Goal: Transaction & Acquisition: Book appointment/travel/reservation

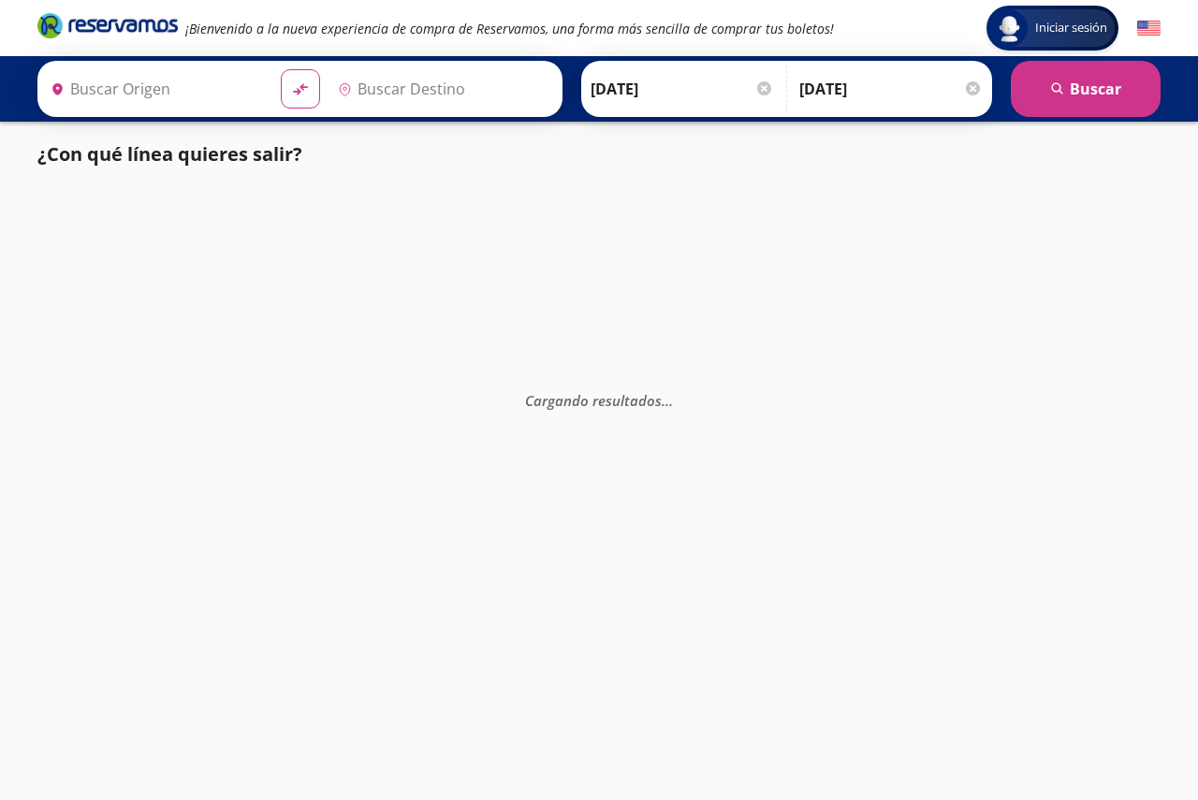
type input "[GEOGRAPHIC_DATA], [GEOGRAPHIC_DATA]"
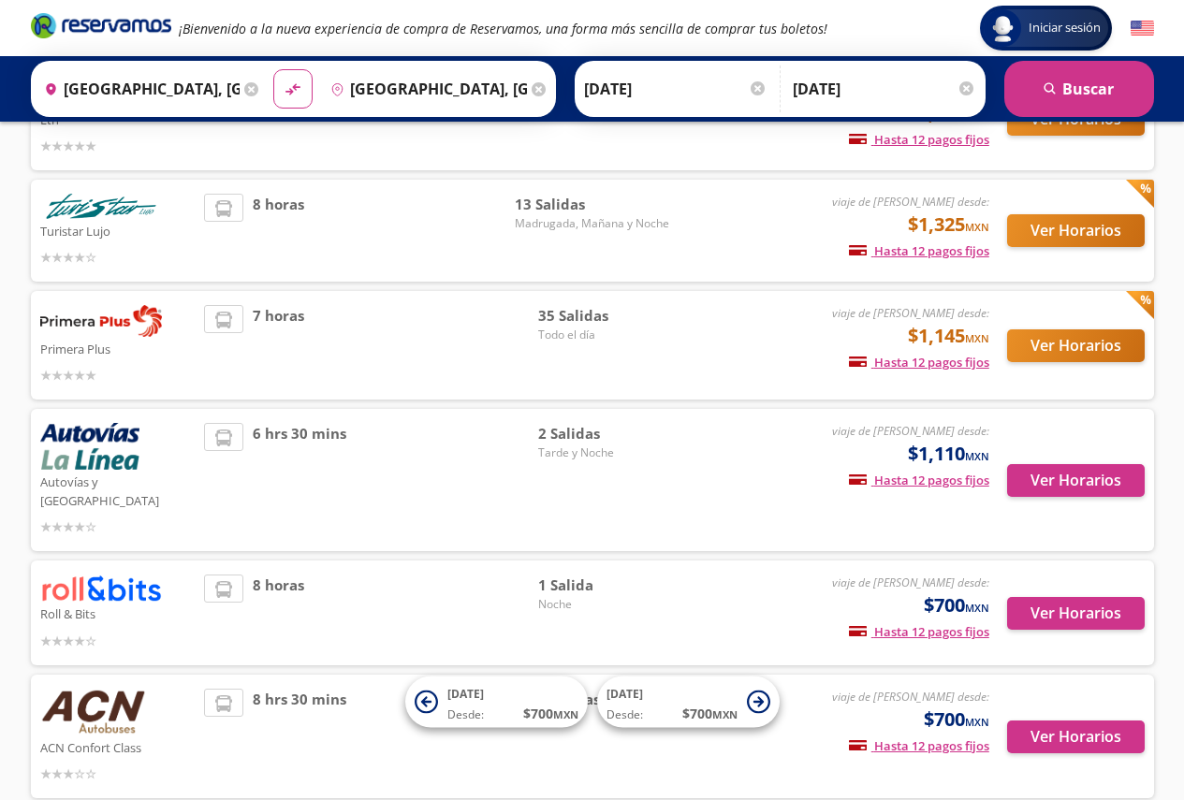
scroll to position [271, 0]
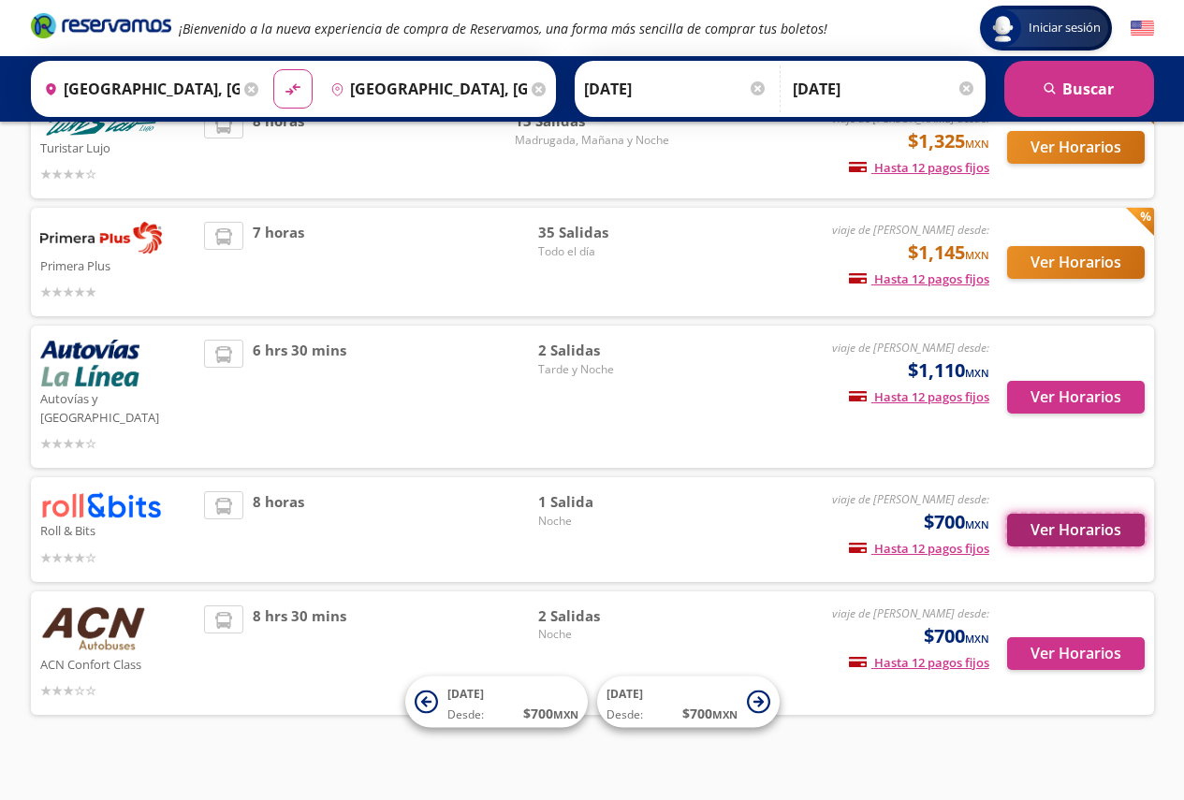
click at [1127, 514] on button "Ver Horarios" at bounding box center [1076, 530] width 138 height 33
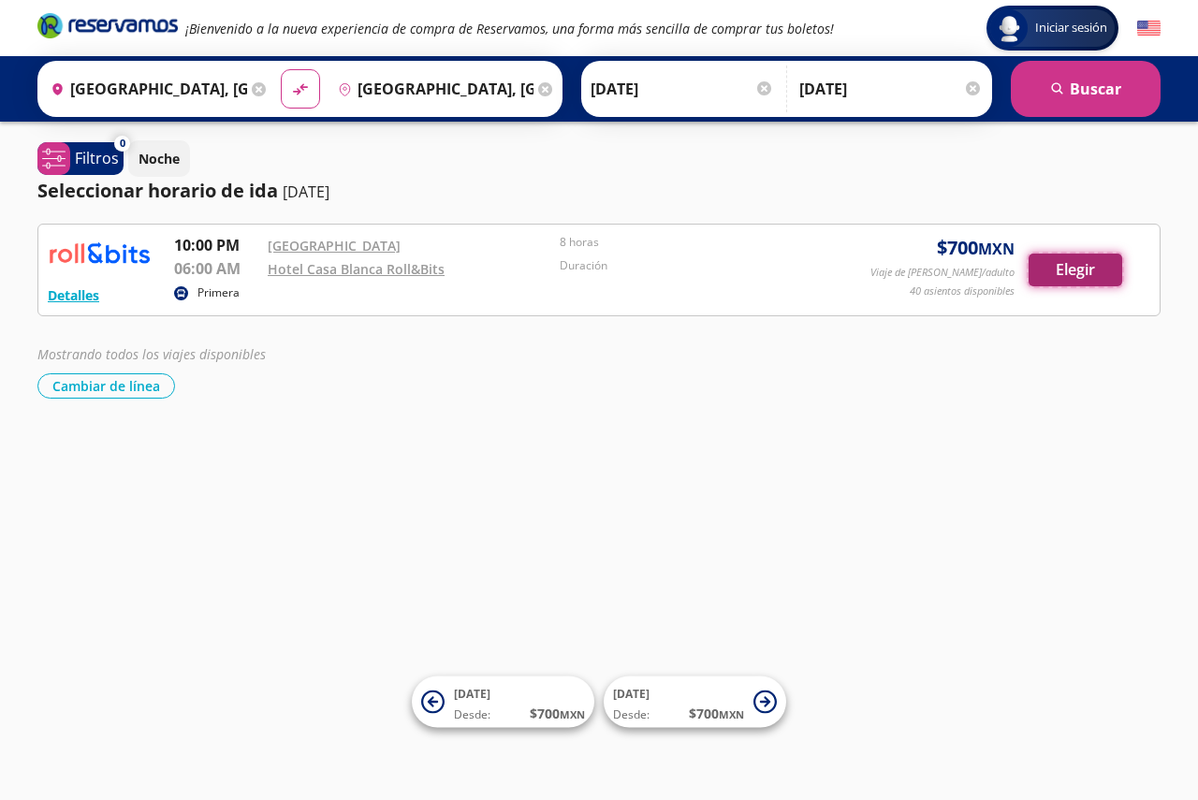
click at [1062, 274] on button "Elegir" at bounding box center [1076, 270] width 94 height 33
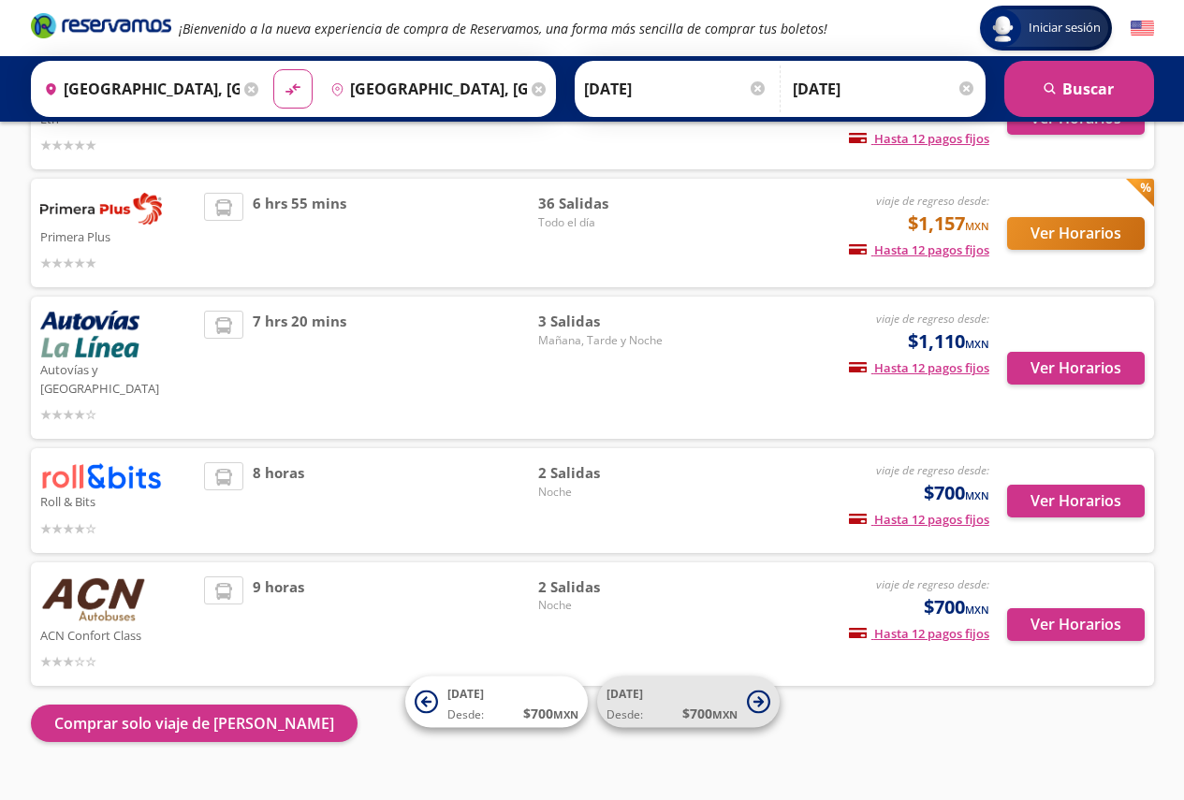
scroll to position [317, 0]
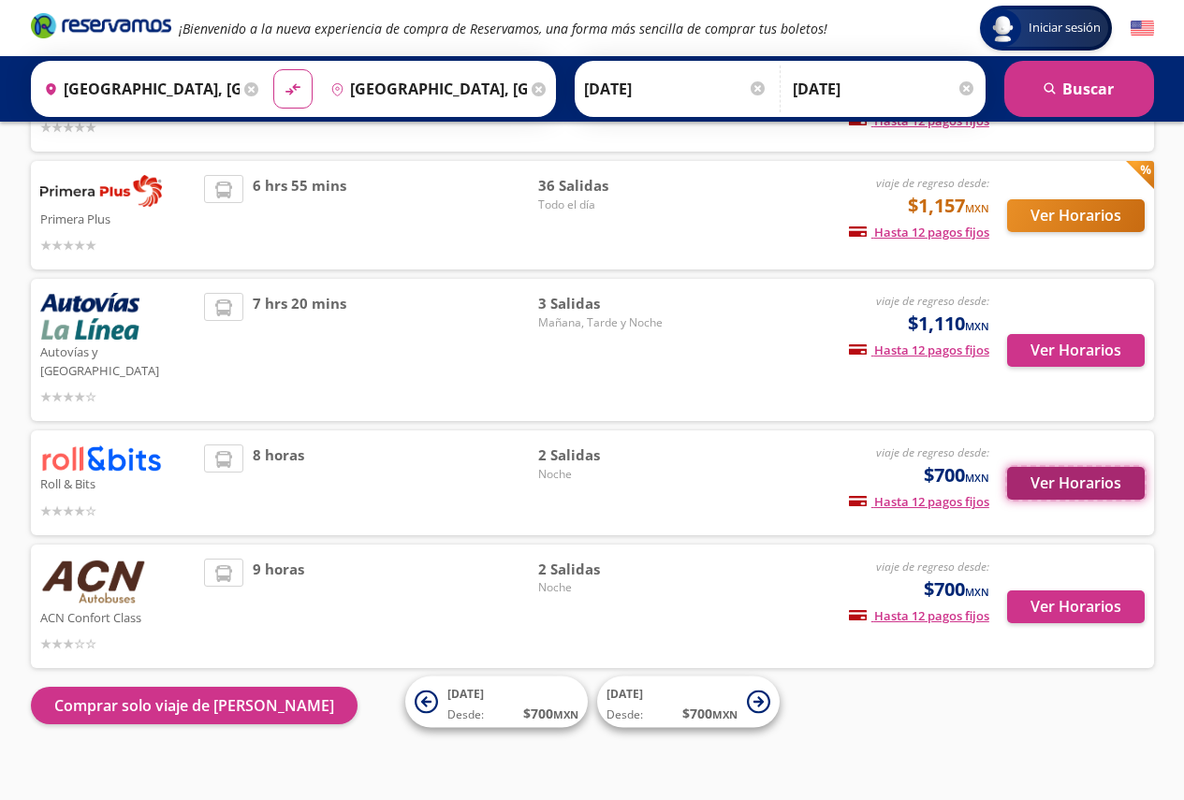
click at [1038, 467] on button "Ver Horarios" at bounding box center [1076, 483] width 138 height 33
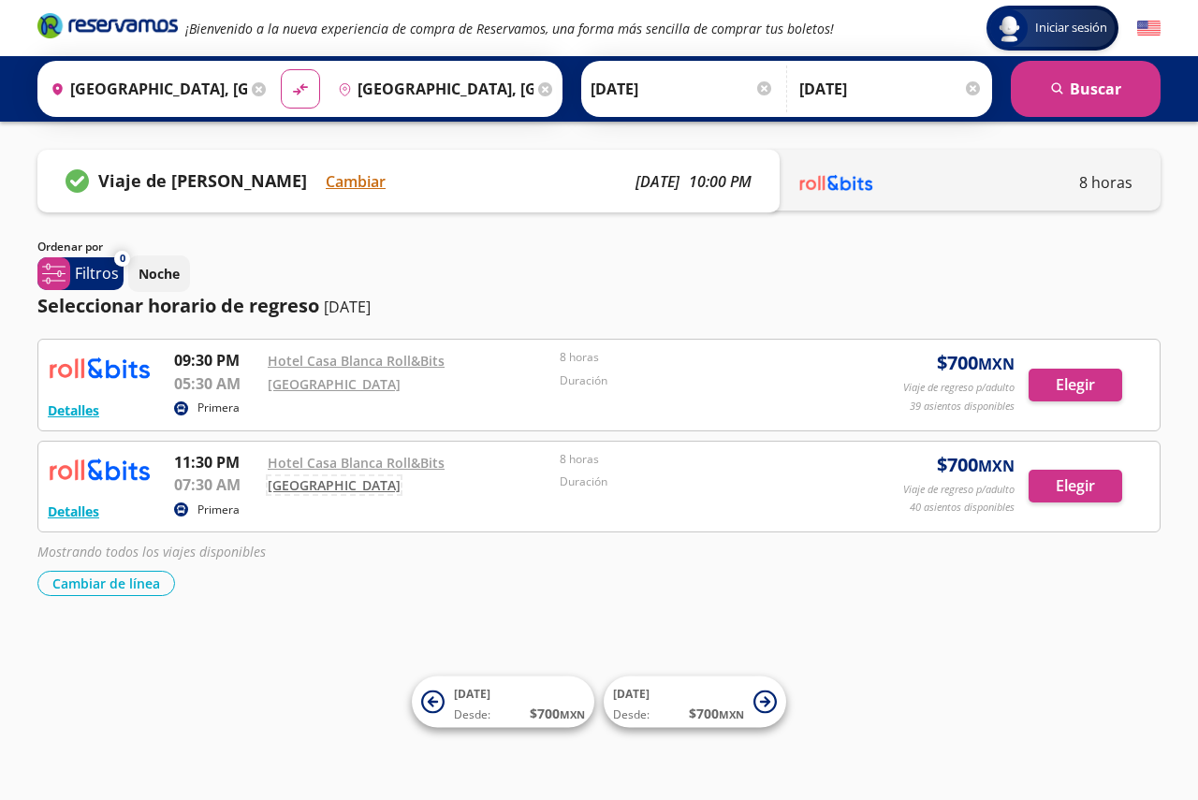
click at [317, 491] on link "[GEOGRAPHIC_DATA]" at bounding box center [334, 485] width 133 height 18
click at [324, 459] on link "Hotel Casa Blanca Roll&Bits" at bounding box center [356, 463] width 177 height 18
click at [1097, 382] on button "Elegir" at bounding box center [1076, 385] width 94 height 33
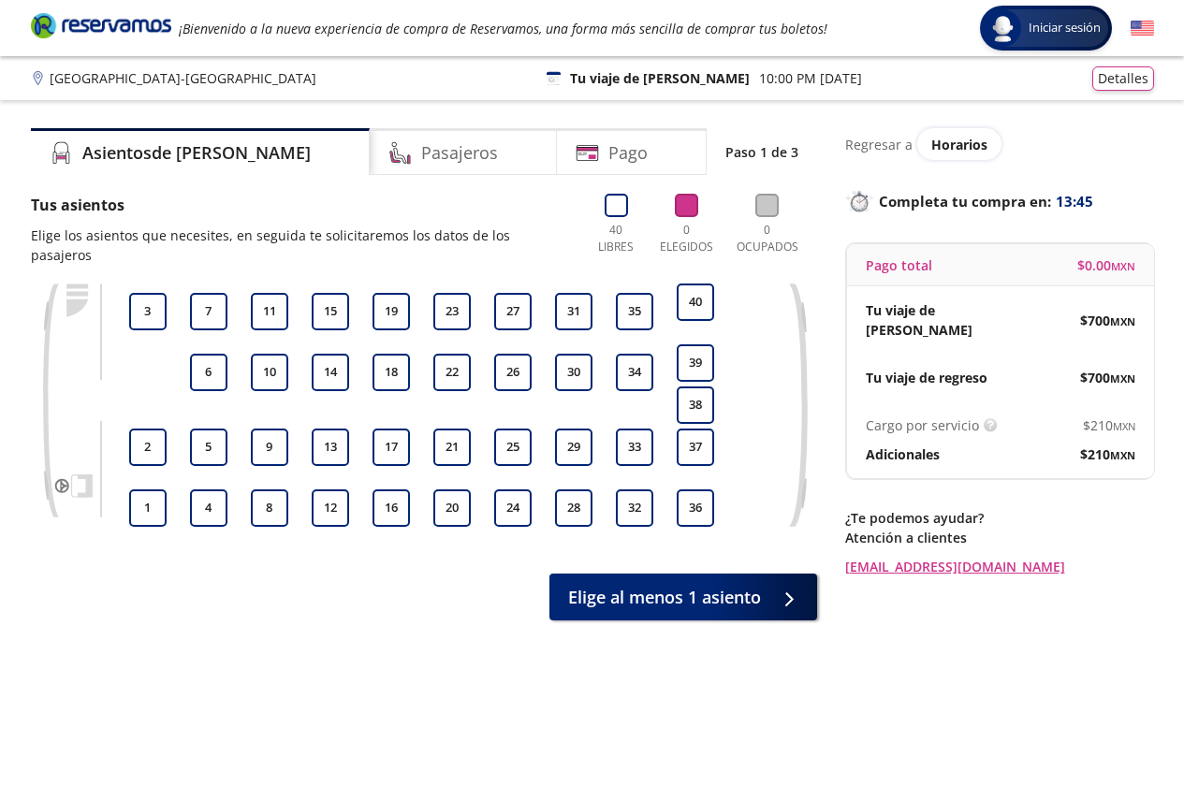
drag, startPoint x: 405, startPoint y: 351, endPoint x: 369, endPoint y: 294, distance: 67.8
click at [369, 294] on div "16 17 18 19" at bounding box center [391, 405] width 47 height 243
click at [391, 293] on button "19" at bounding box center [391, 311] width 37 height 37
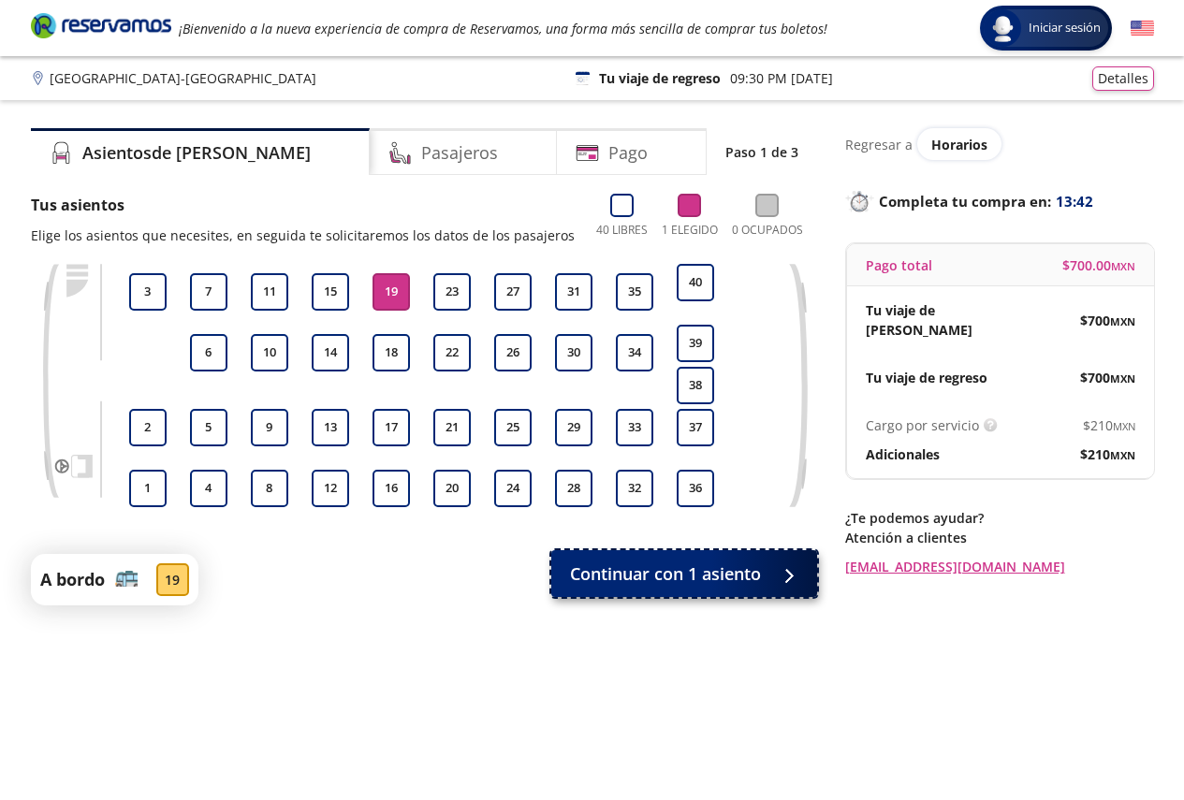
click at [622, 577] on span "Continuar con 1 asiento" at bounding box center [665, 574] width 191 height 25
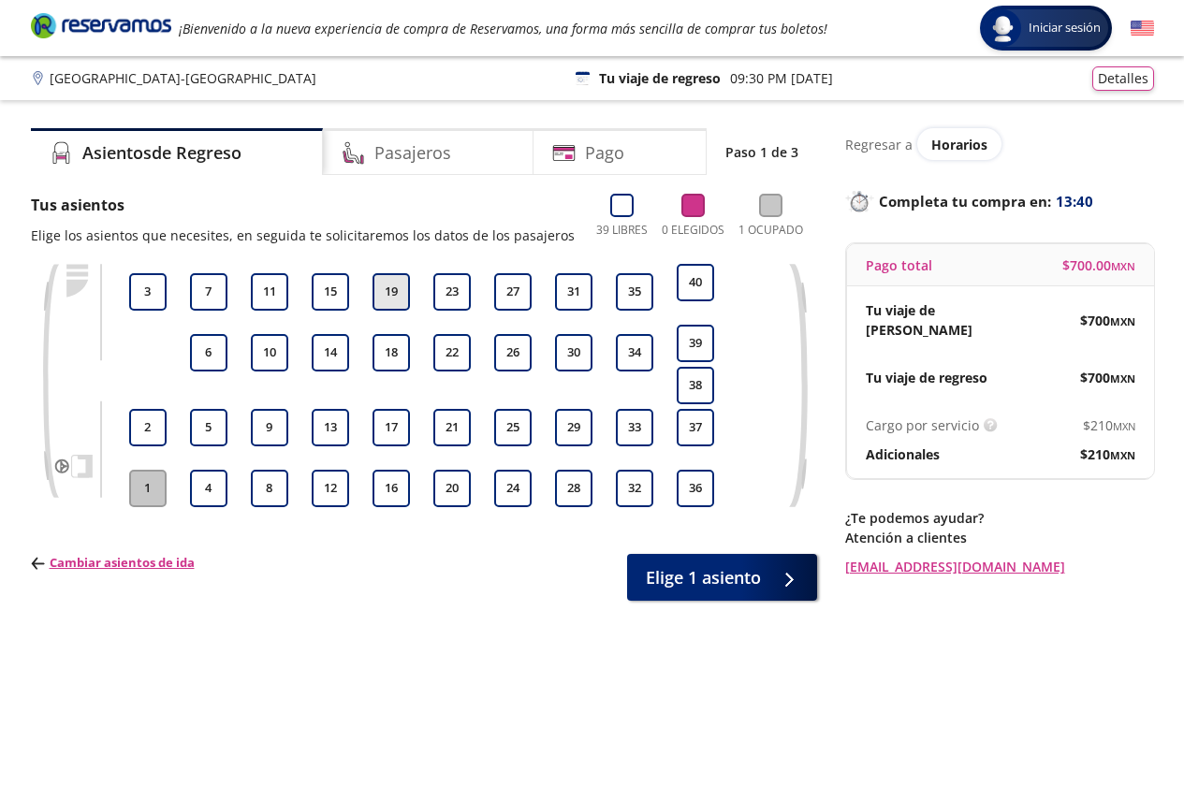
click at [384, 282] on button "19" at bounding box center [391, 291] width 37 height 37
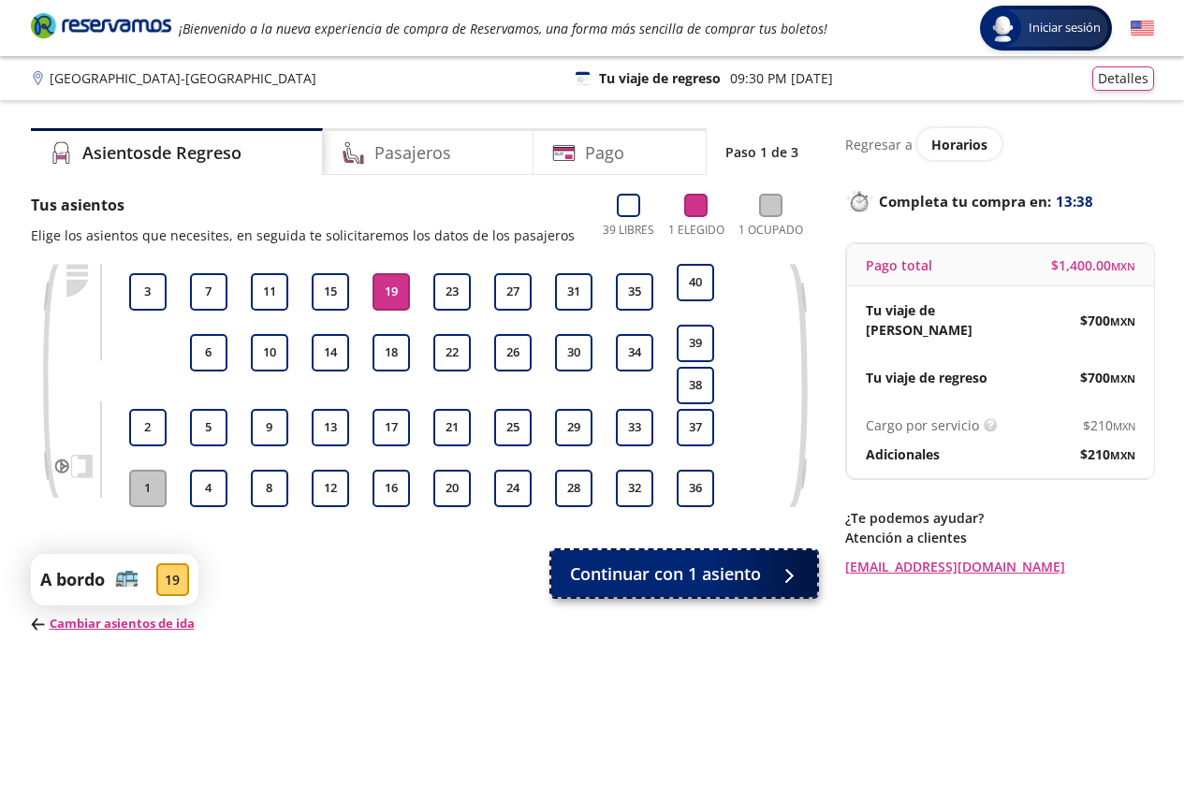
click at [637, 575] on span "Continuar con 1 asiento" at bounding box center [665, 574] width 191 height 25
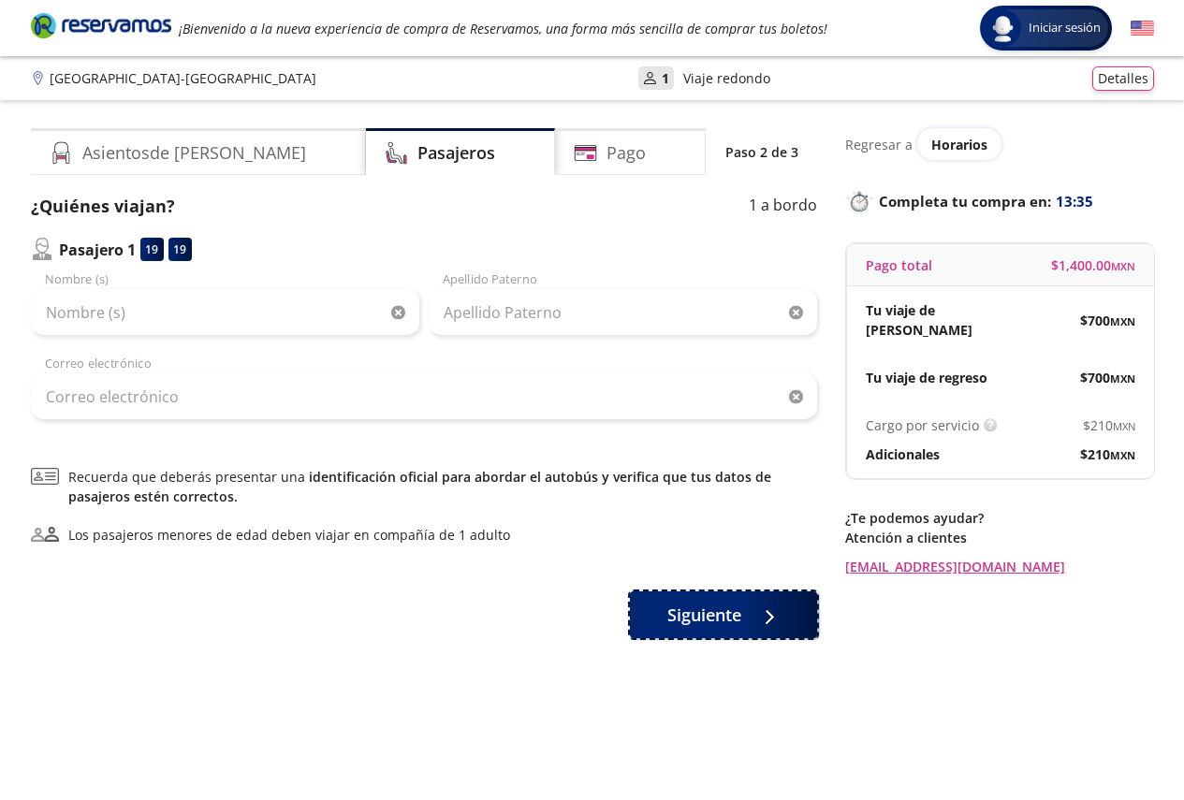
click at [663, 604] on button "Siguiente" at bounding box center [723, 615] width 187 height 47
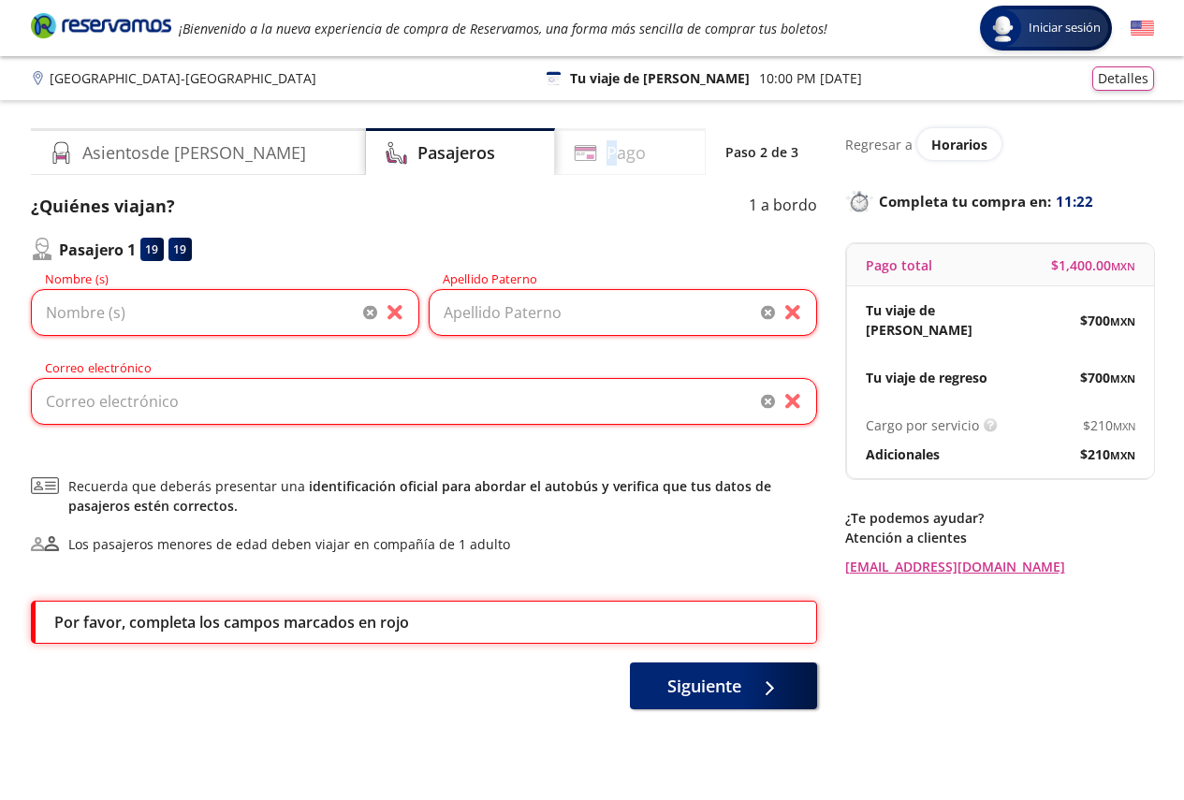
click at [607, 158] on h4 "Pago" at bounding box center [626, 152] width 39 height 25
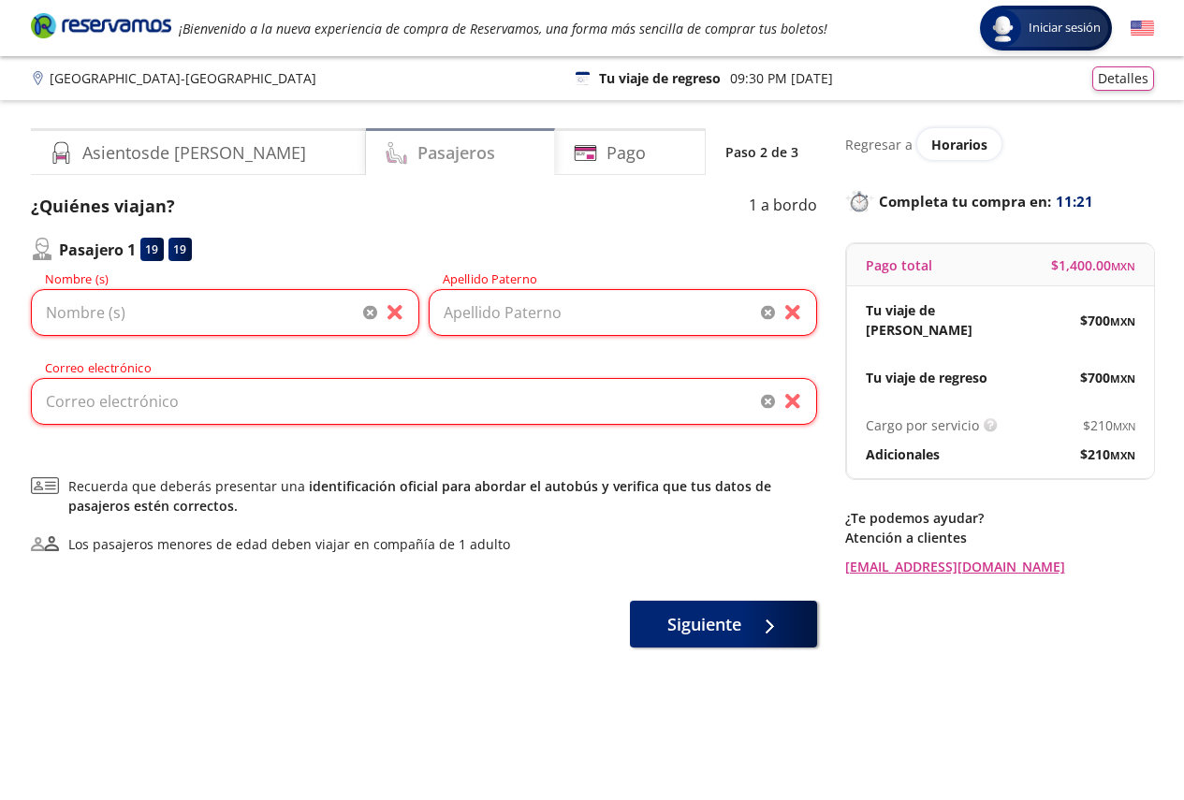
drag, startPoint x: 432, startPoint y: 159, endPoint x: 401, endPoint y: 165, distance: 31.4
click at [427, 160] on div "Pasajeros" at bounding box center [460, 151] width 189 height 47
click at [131, 140] on h4 "Asientos de [PERSON_NAME]" at bounding box center [194, 152] width 224 height 25
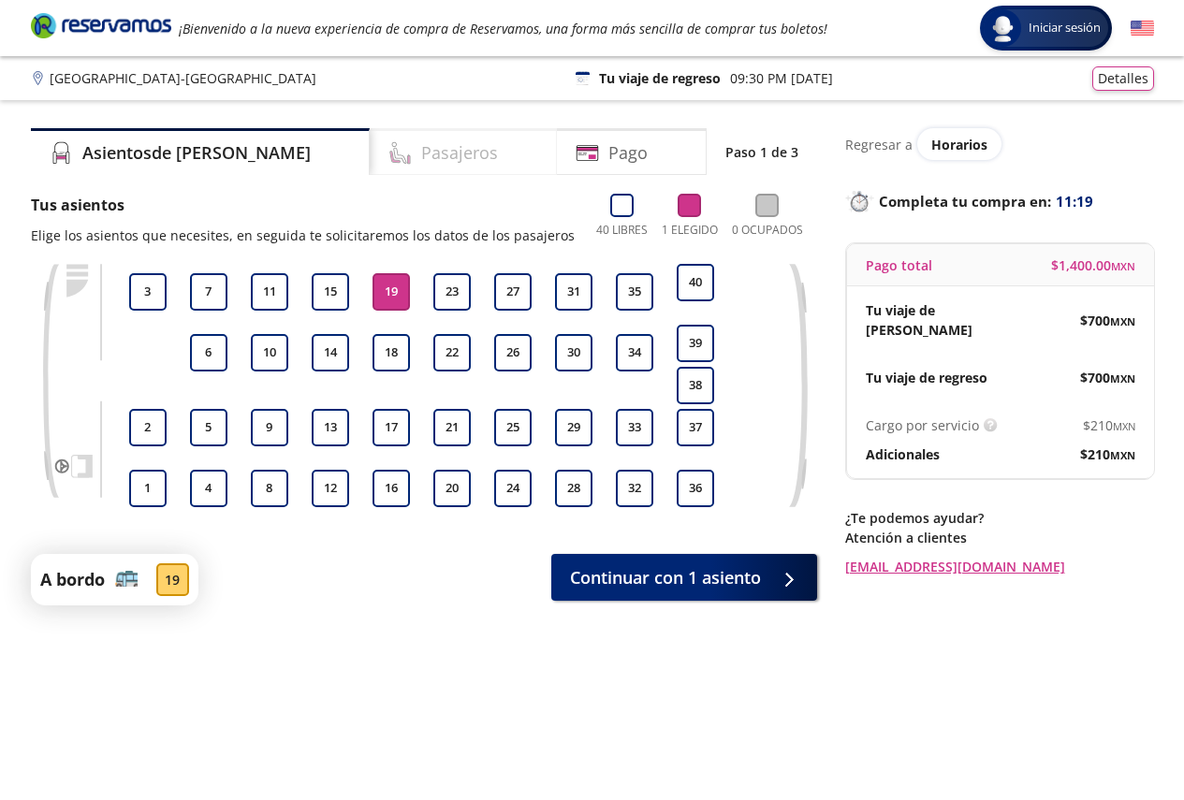
click at [370, 153] on div "Pasajeros" at bounding box center [463, 151] width 187 height 47
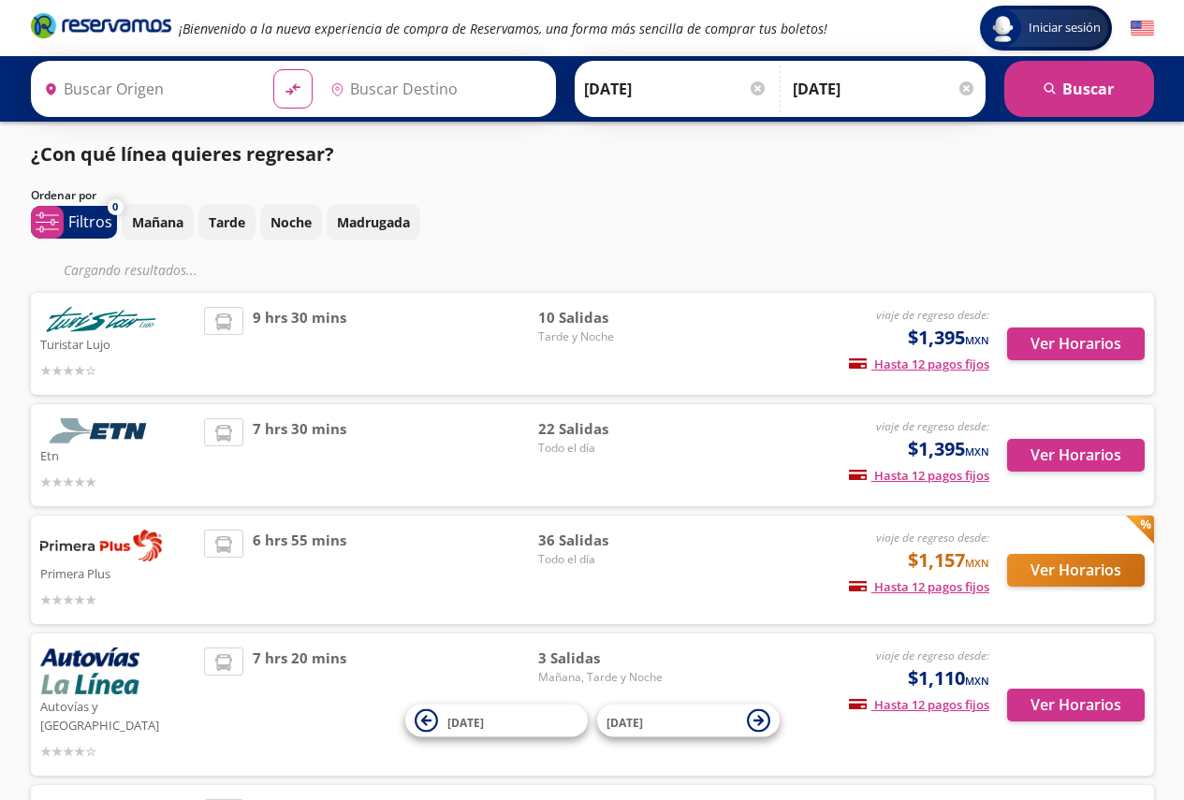
type input "[GEOGRAPHIC_DATA], [GEOGRAPHIC_DATA]"
